Goal: Information Seeking & Learning: Check status

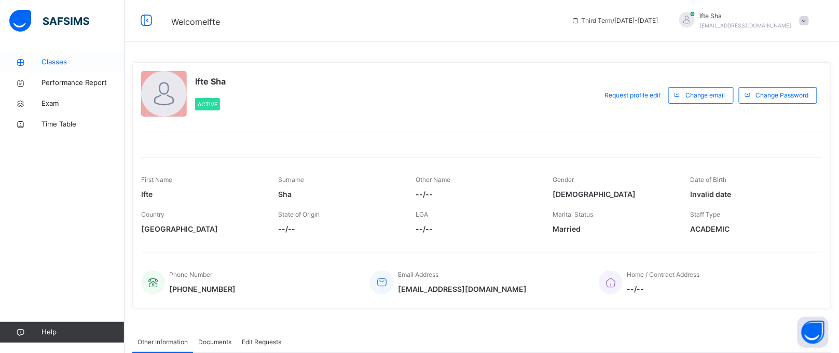
click at [52, 54] on link "Classes" at bounding box center [62, 62] width 124 height 21
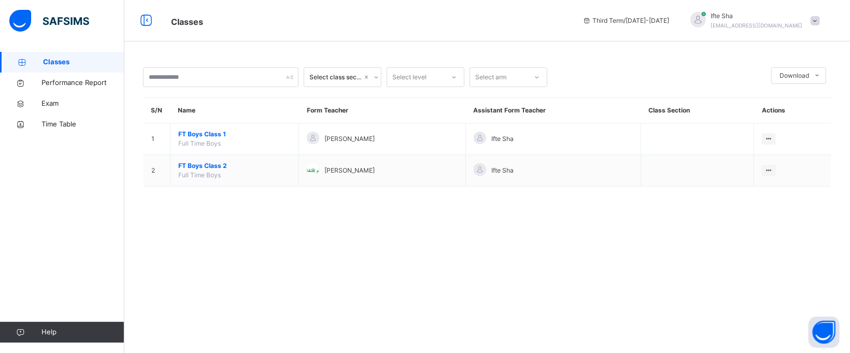
click at [198, 164] on span "FT Boys Class 2" at bounding box center [234, 165] width 113 height 9
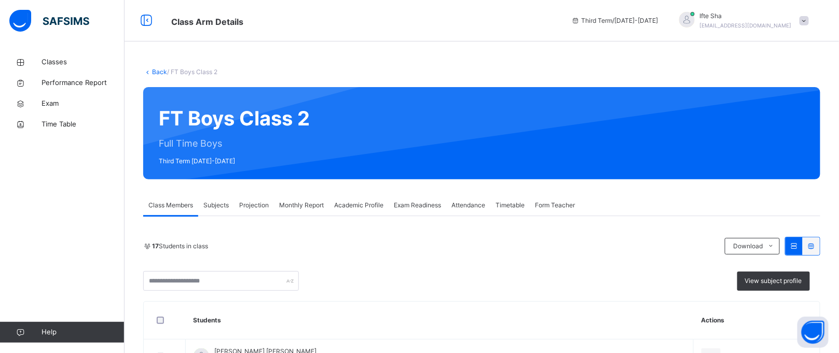
click at [420, 205] on span "Exam Readiness" at bounding box center [417, 205] width 47 height 9
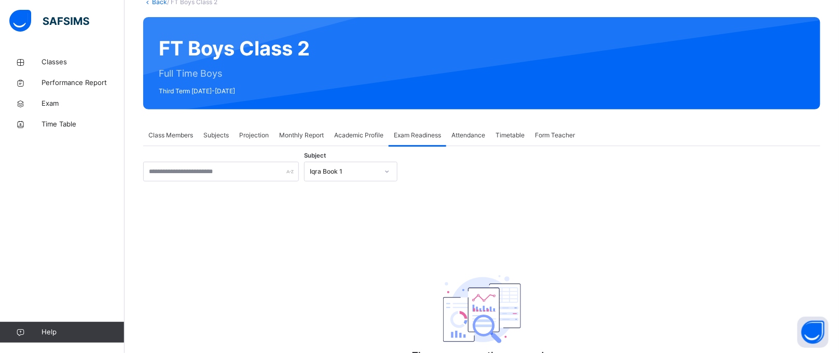
scroll to position [75, 0]
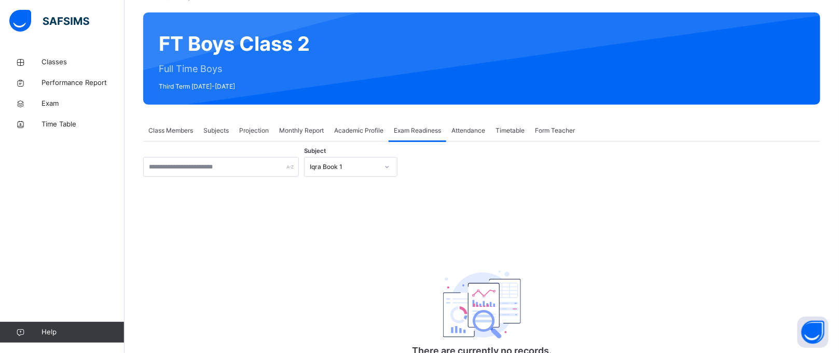
click at [355, 171] on div "Iqra Book 1" at bounding box center [344, 166] width 68 height 9
click at [354, 168] on div "Iqra Book 1" at bounding box center [344, 166] width 68 height 9
click at [372, 165] on div "Iqra Book 1" at bounding box center [344, 166] width 68 height 9
click at [372, 167] on div "Iqra Book 1" at bounding box center [344, 166] width 68 height 9
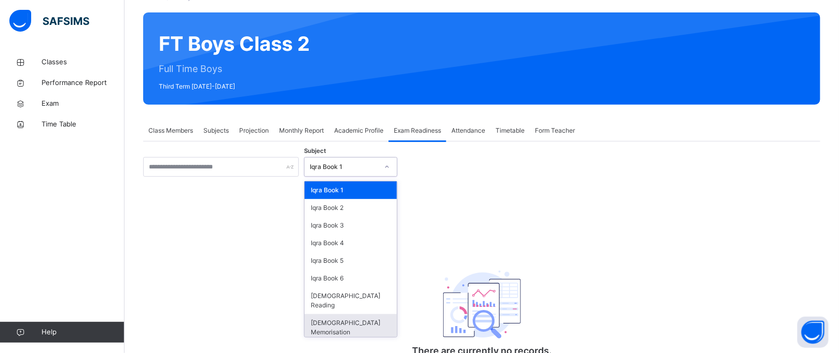
click at [374, 314] on div "[DEMOGRAPHIC_DATA] Memorisation" at bounding box center [350, 327] width 92 height 27
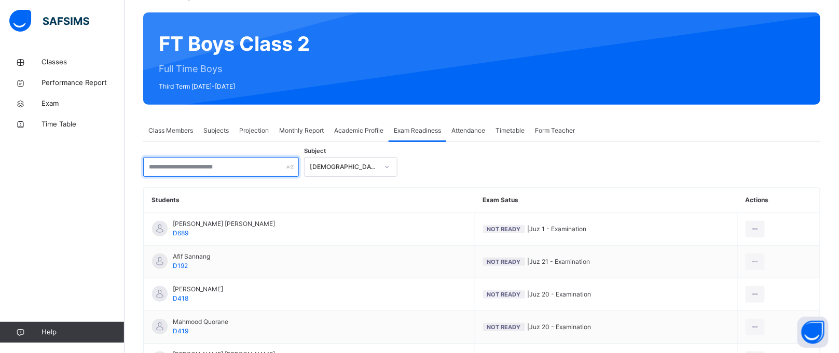
click at [206, 163] on input "text" at bounding box center [221, 167] width 156 height 20
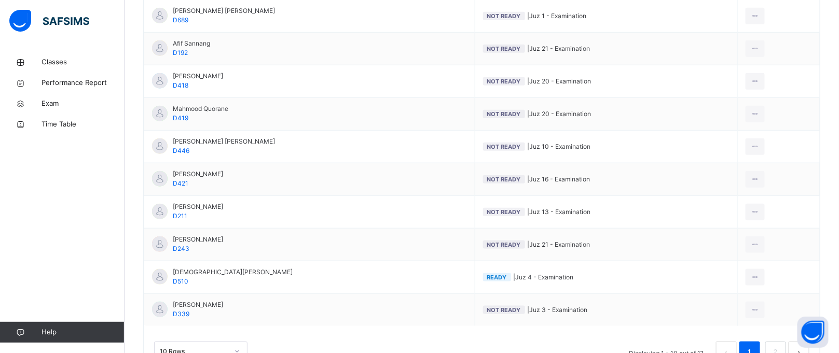
scroll to position [315, 0]
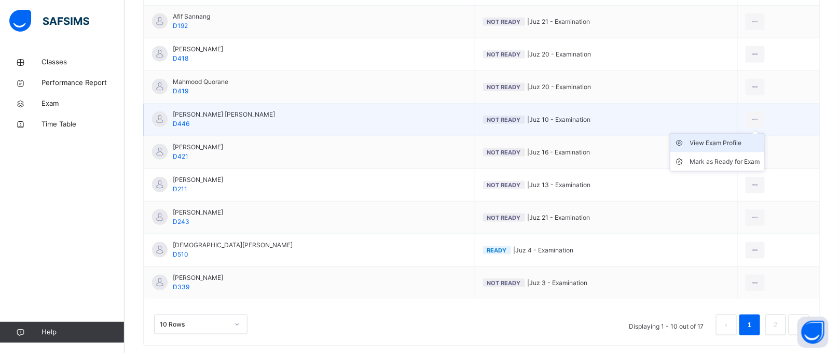
click at [746, 145] on div "View Exam Profile" at bounding box center [725, 143] width 70 height 10
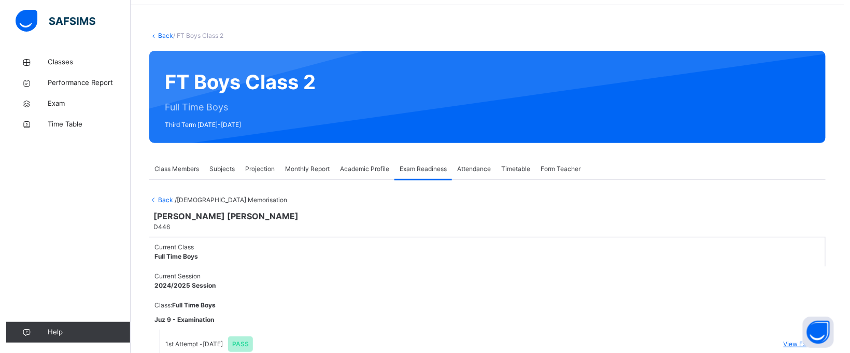
scroll to position [78, 0]
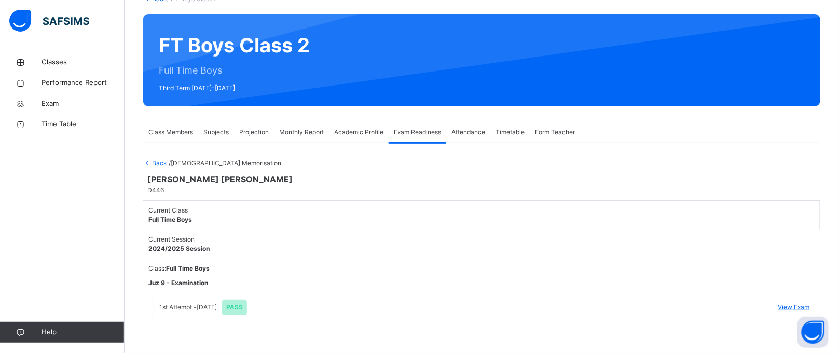
click at [805, 303] on span "View Exam" at bounding box center [794, 307] width 32 height 9
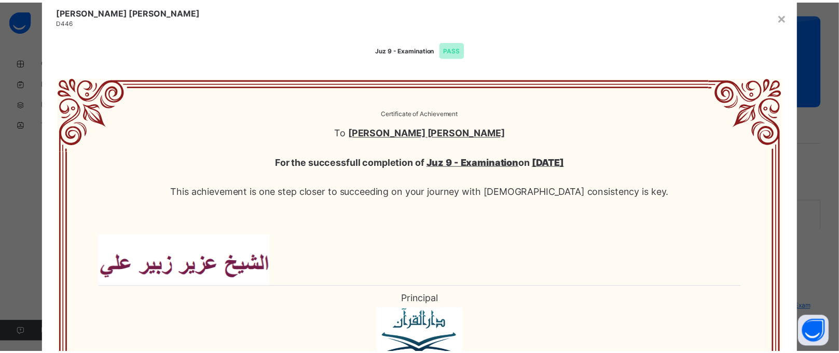
scroll to position [0, 0]
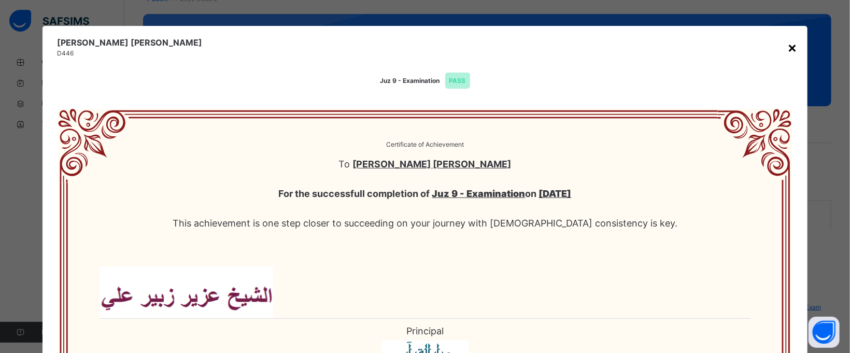
click at [788, 39] on div "×" at bounding box center [793, 47] width 10 height 22
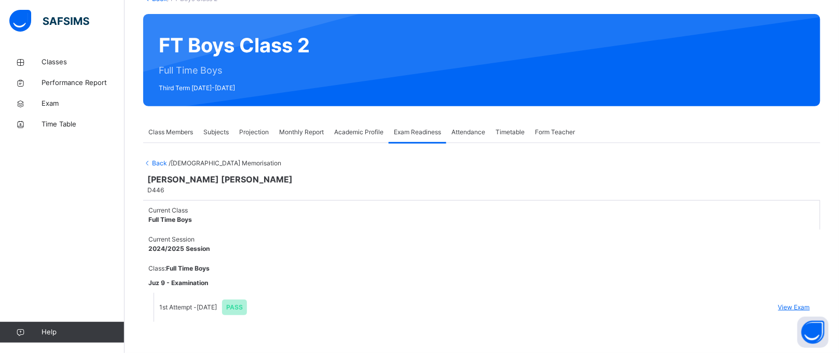
click at [156, 159] on span "Back" at bounding box center [155, 163] width 25 height 8
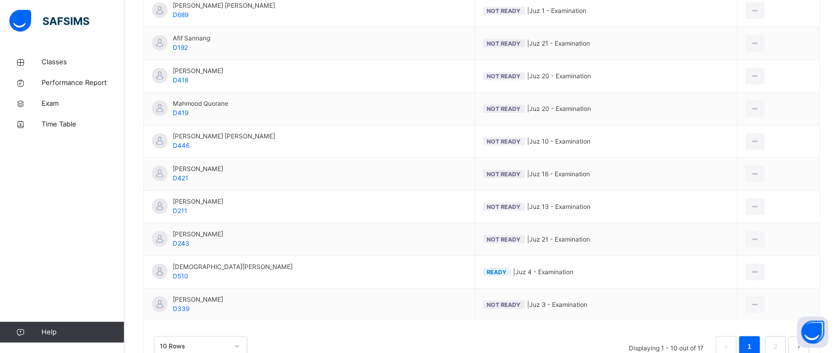
scroll to position [334, 0]
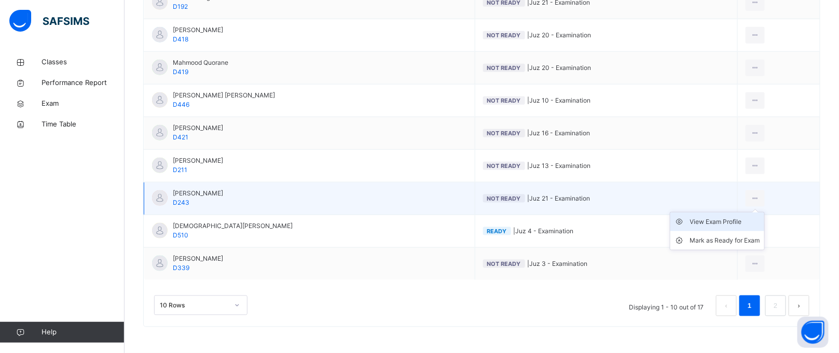
click at [740, 222] on div "View Exam Profile" at bounding box center [725, 222] width 70 height 10
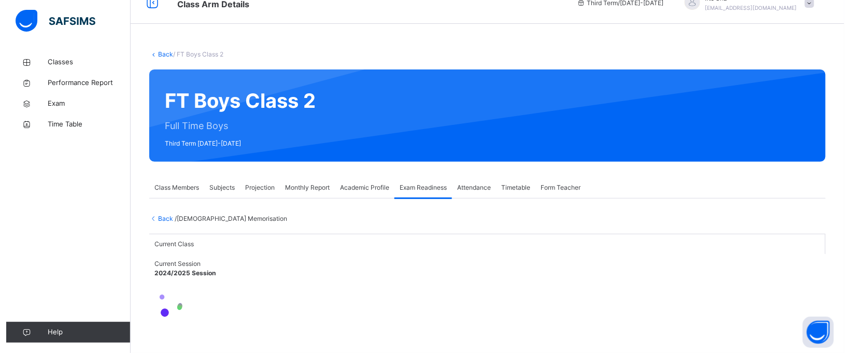
scroll to position [78, 0]
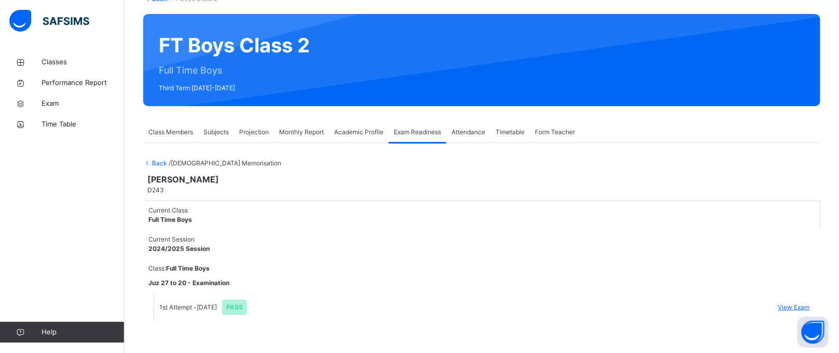
click at [803, 303] on span "View Exam" at bounding box center [794, 307] width 32 height 9
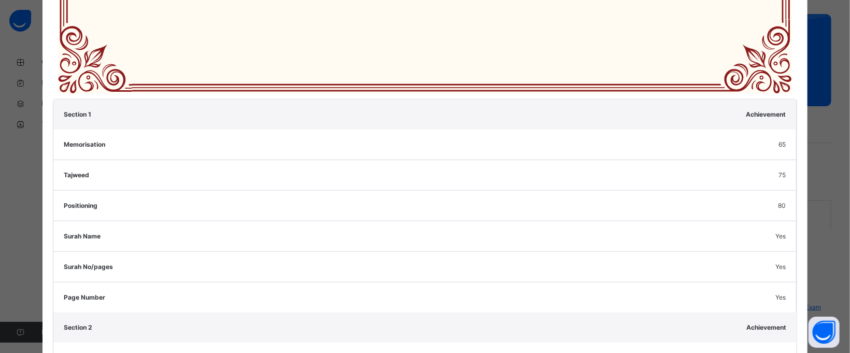
scroll to position [526, 0]
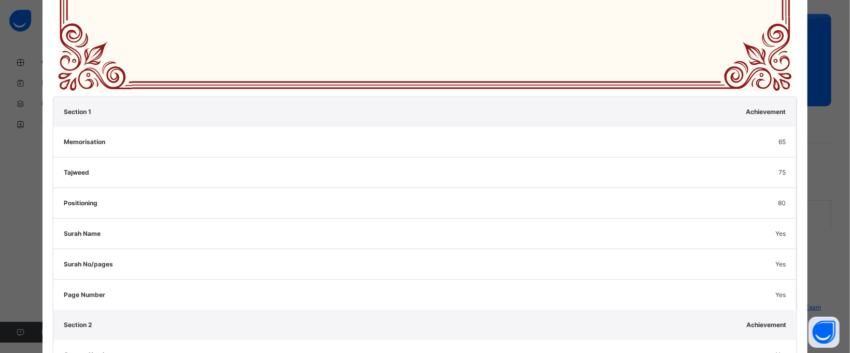
drag, startPoint x: 406, startPoint y: 141, endPoint x: 372, endPoint y: 146, distance: 33.5
click at [372, 146] on div "Memorisation 65" at bounding box center [424, 142] width 743 height 30
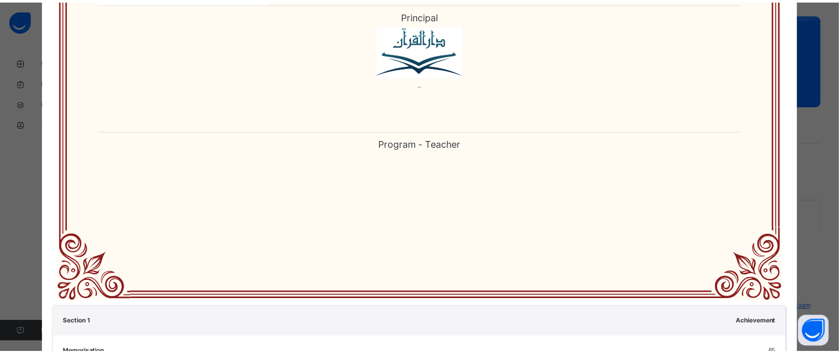
scroll to position [0, 0]
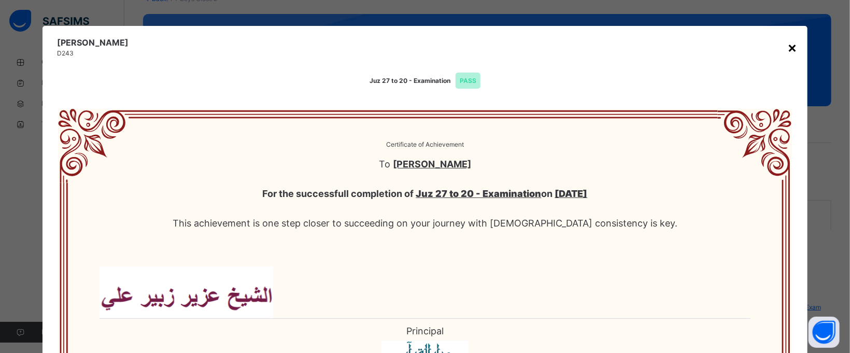
click at [788, 45] on div "×" at bounding box center [793, 47] width 10 height 22
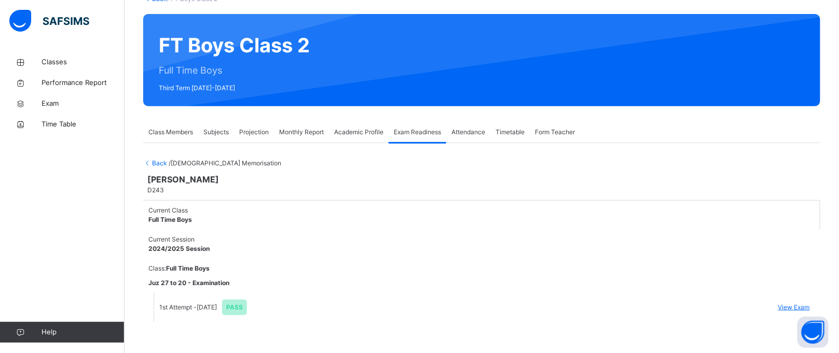
click at [156, 159] on span "Back" at bounding box center [155, 163] width 25 height 8
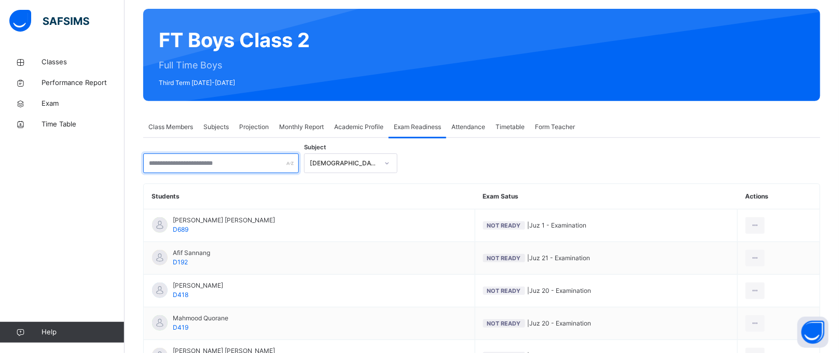
click at [188, 170] on input "text" at bounding box center [221, 164] width 156 height 20
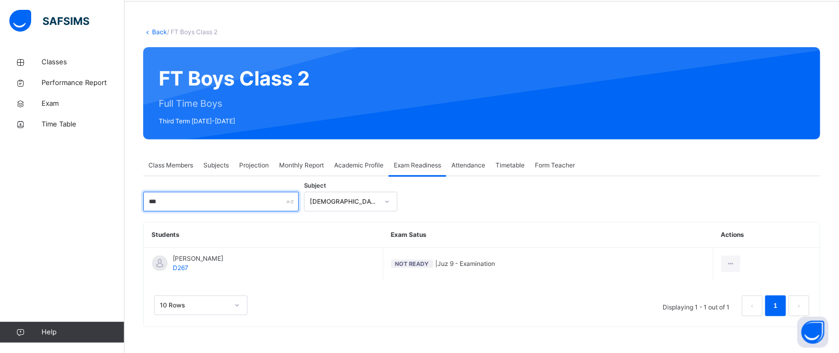
scroll to position [39, 0]
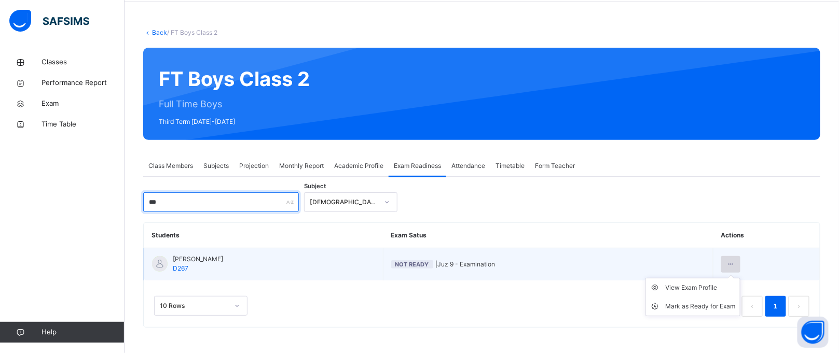
type input "***"
click at [735, 261] on icon at bounding box center [730, 264] width 9 height 9
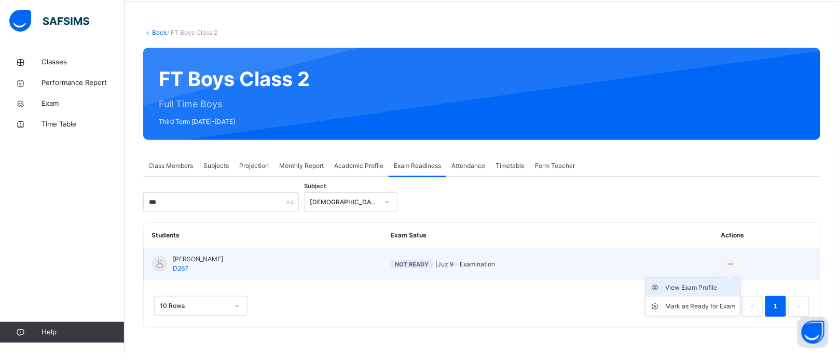
click at [728, 285] on div "View Exam Profile" at bounding box center [700, 288] width 70 height 10
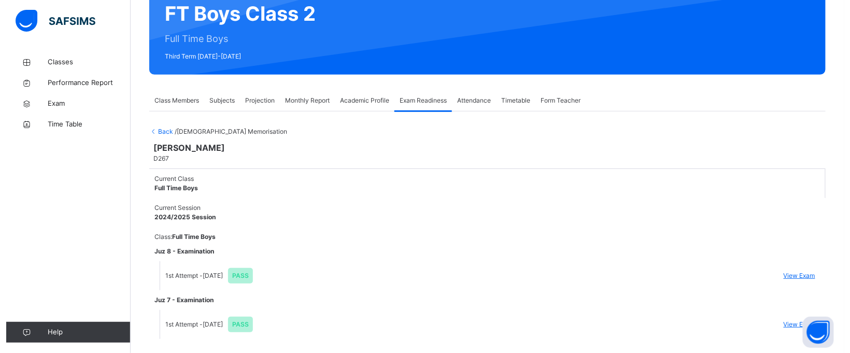
scroll to position [127, 0]
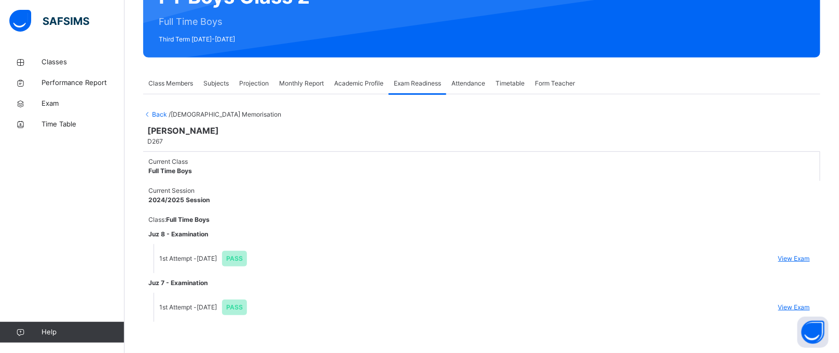
click at [810, 254] on span "View Exam" at bounding box center [794, 258] width 32 height 9
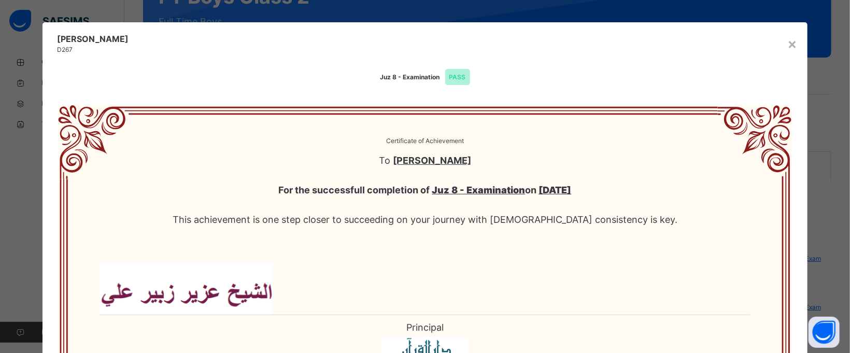
scroll to position [0, 0]
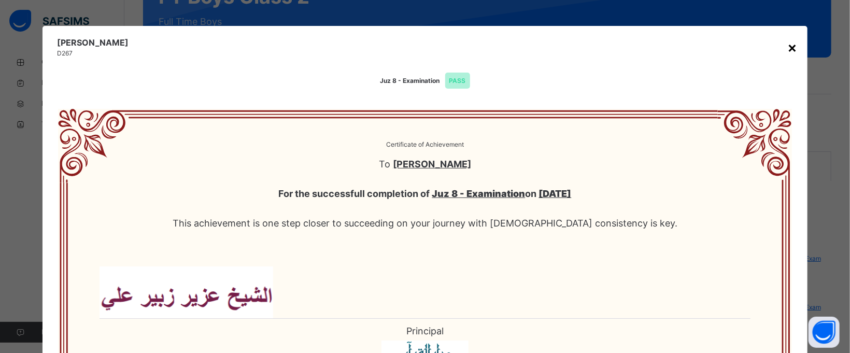
click at [788, 49] on div "×" at bounding box center [793, 47] width 10 height 22
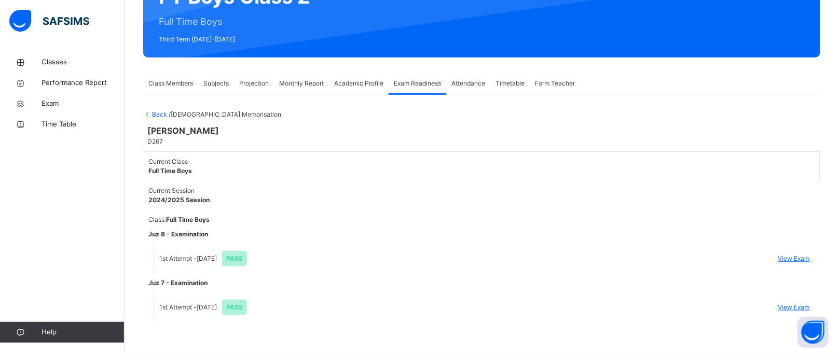
click at [244, 79] on span "Projection" at bounding box center [254, 83] width 30 height 9
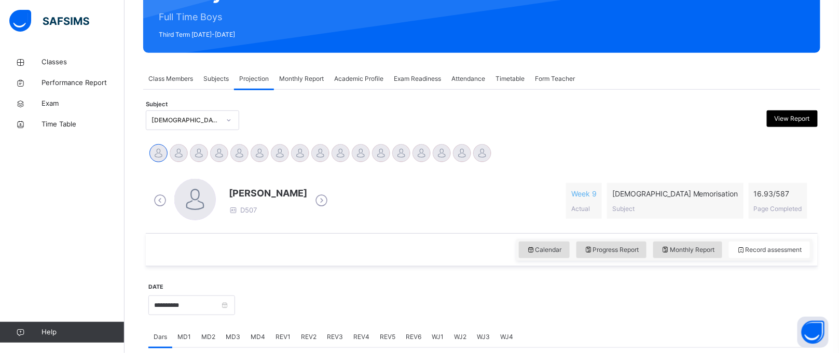
click at [216, 77] on span "Subjects" at bounding box center [215, 78] width 25 height 9
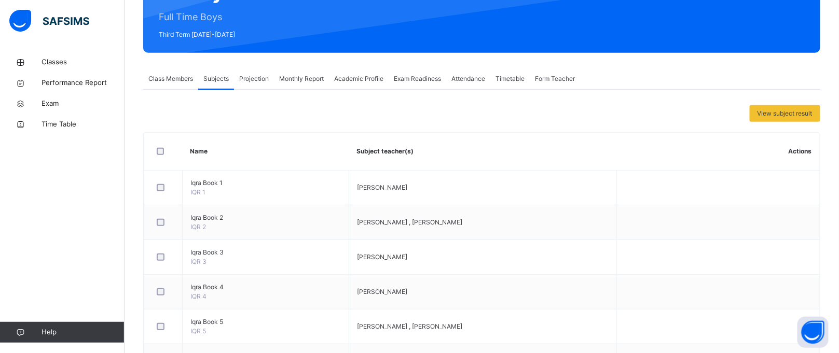
click at [245, 78] on span "Projection" at bounding box center [254, 78] width 30 height 9
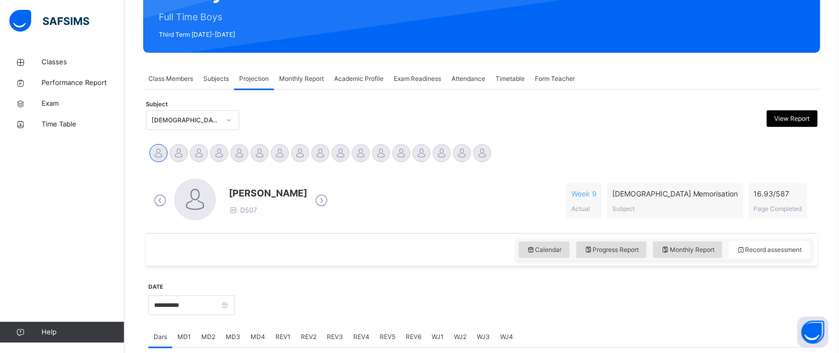
click at [415, 72] on div "Exam Readiness" at bounding box center [417, 78] width 58 height 21
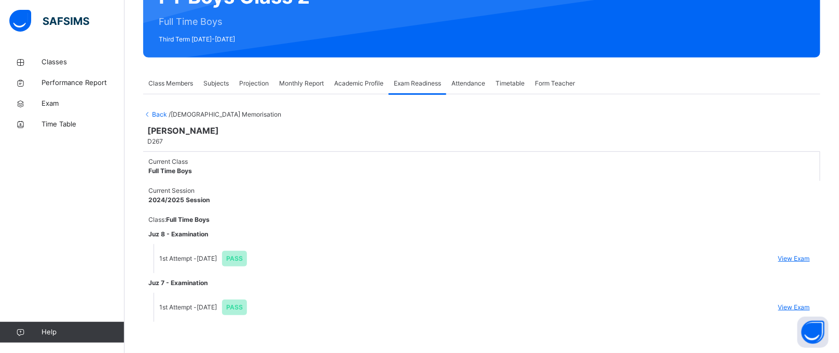
click at [797, 303] on span "View Exam" at bounding box center [794, 307] width 32 height 9
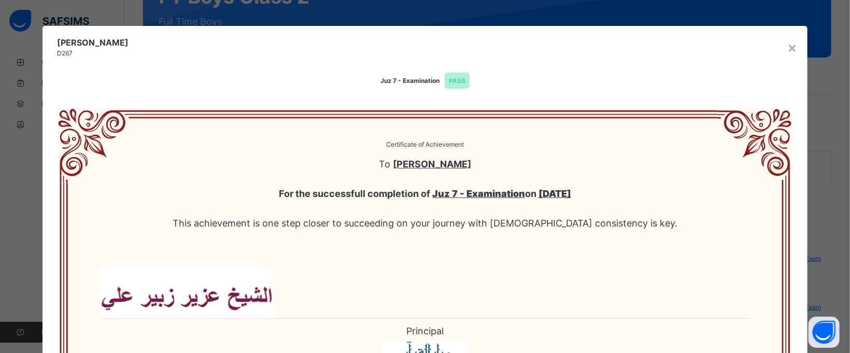
click at [849, 87] on div "× [PERSON_NAME] D267 Juz 7 - Examination PASS Certificate of Achievement To [PE…" at bounding box center [425, 176] width 850 height 353
click at [788, 45] on div "×" at bounding box center [793, 47] width 10 height 22
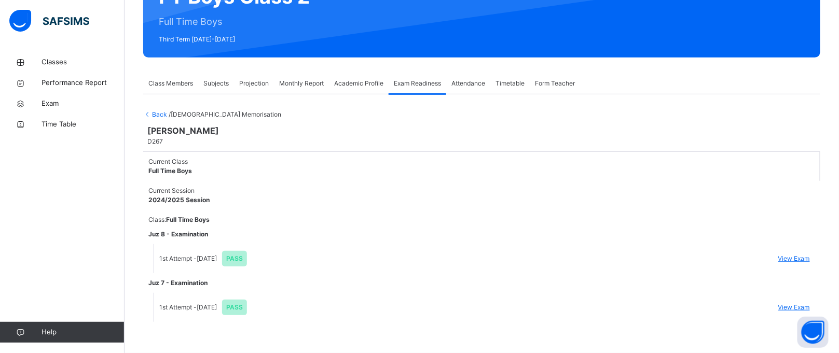
click at [211, 79] on span "Subjects" at bounding box center [215, 83] width 25 height 9
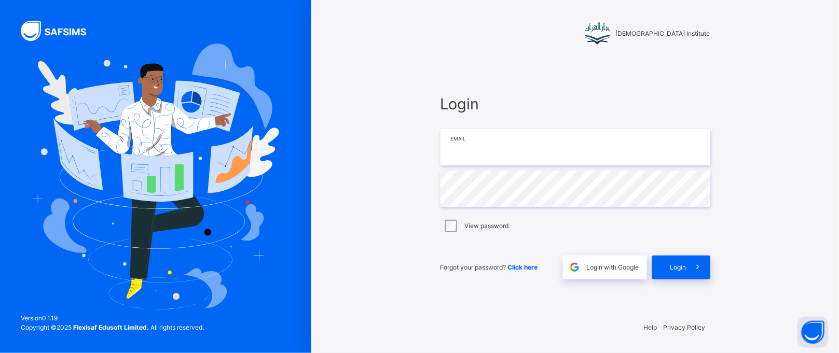
type input "**********"
